Goal: Task Accomplishment & Management: Use online tool/utility

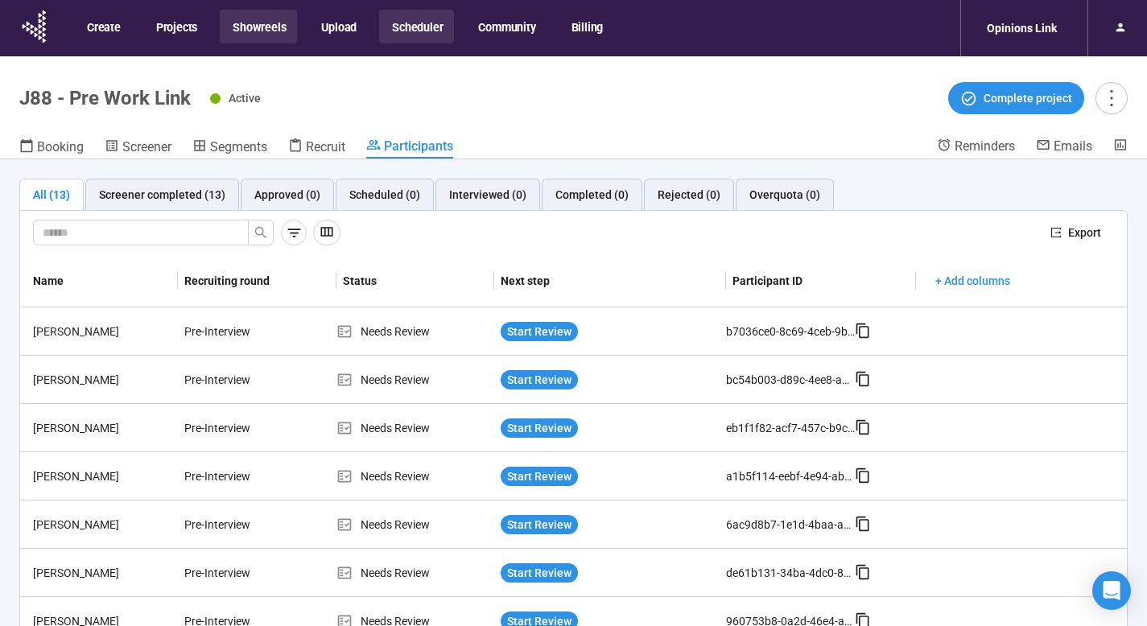
click at [275, 29] on button "Showreels" at bounding box center [258, 27] width 77 height 34
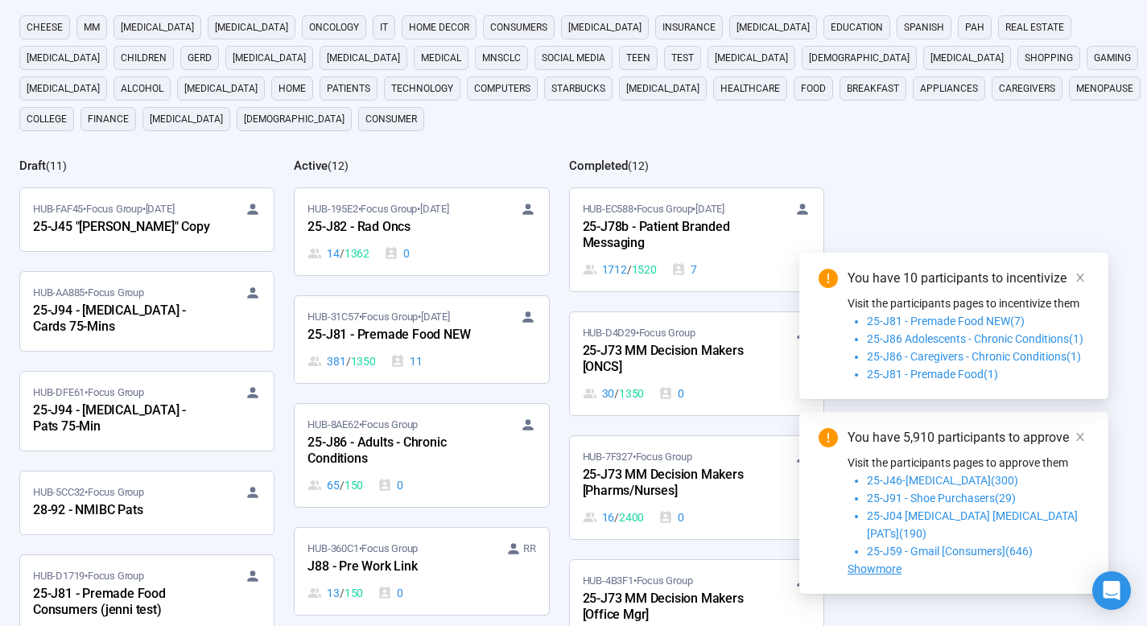
scroll to position [164, 0]
click at [438, 439] on div "25-J86 - Adults - Chronic Conditions" at bounding box center [395, 450] width 177 height 37
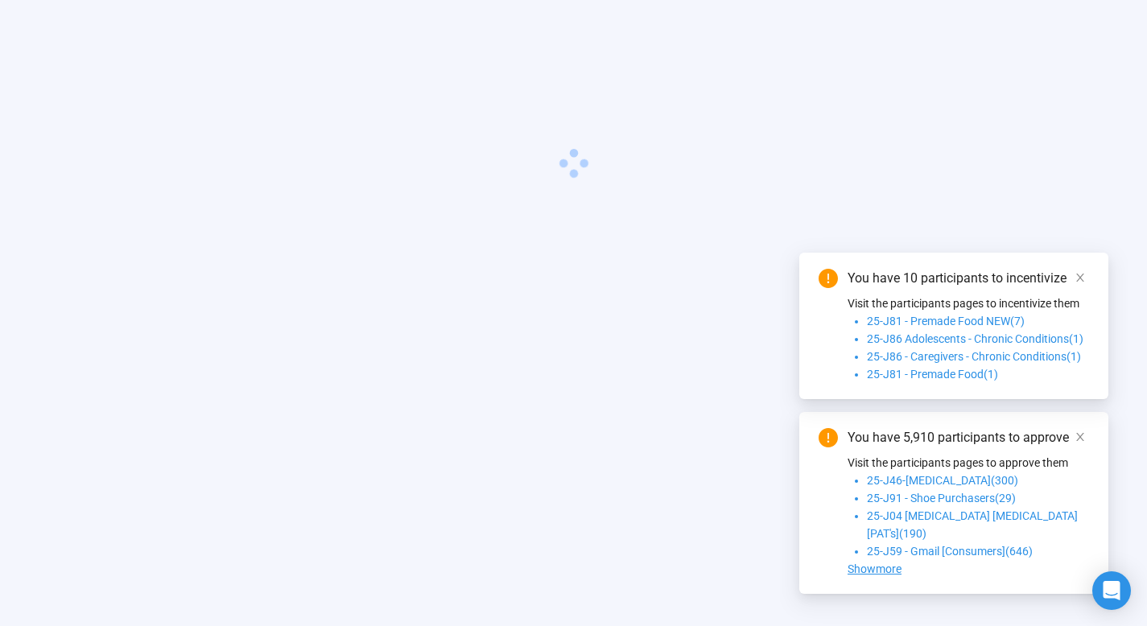
scroll to position [56, 0]
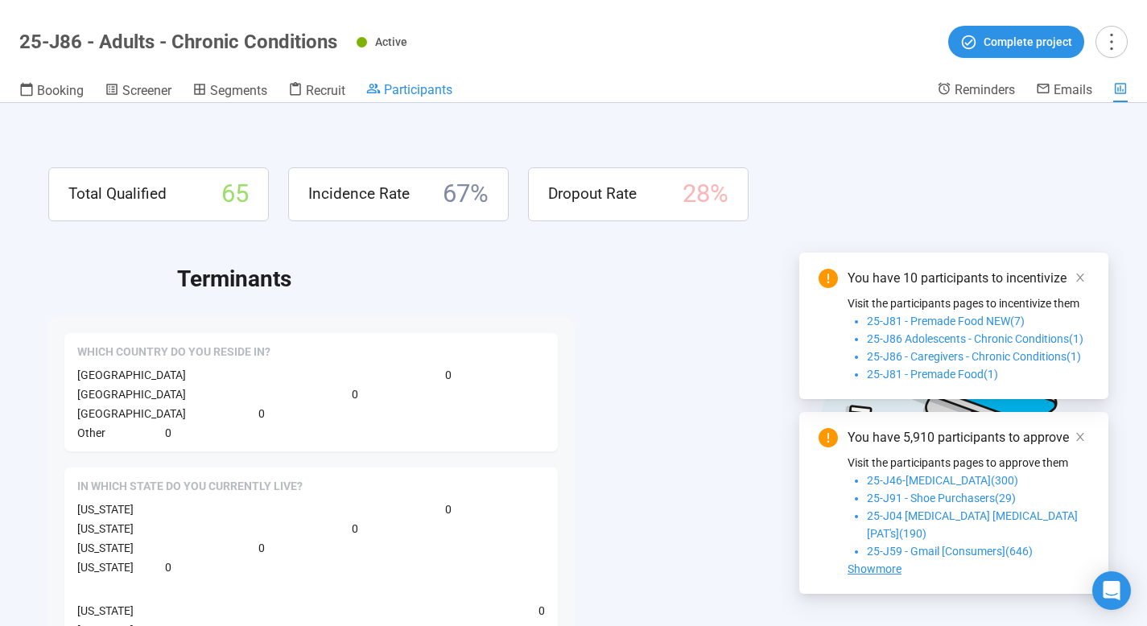
click at [415, 85] on span "Participants" at bounding box center [418, 89] width 68 height 15
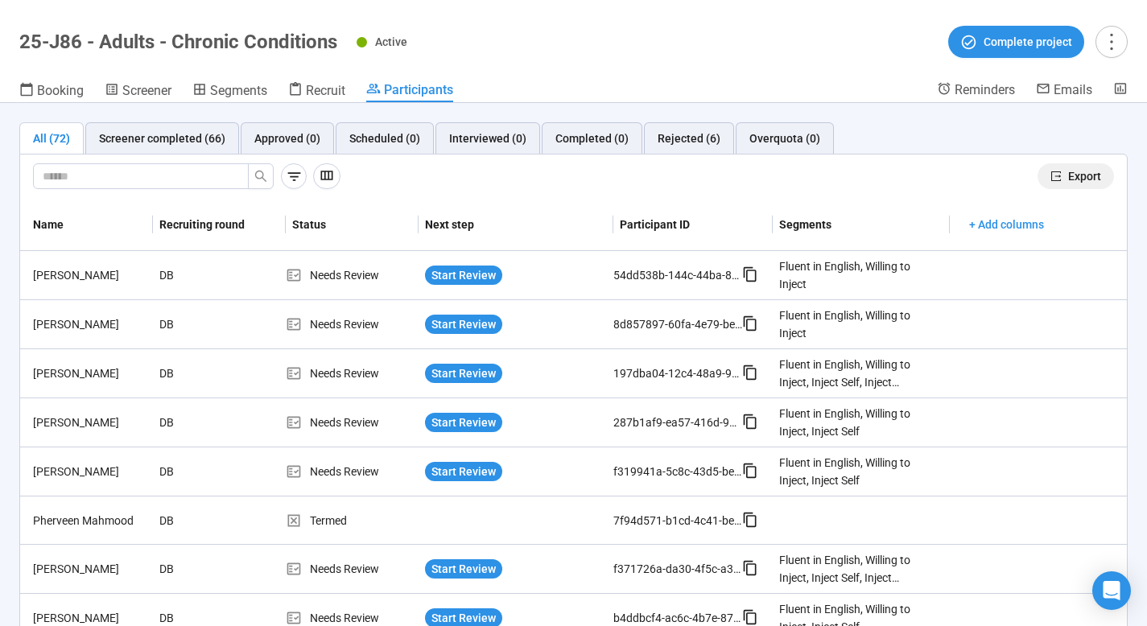
click at [1084, 176] on span "Export" at bounding box center [1084, 176] width 33 height 18
